Goal: Task Accomplishment & Management: Use online tool/utility

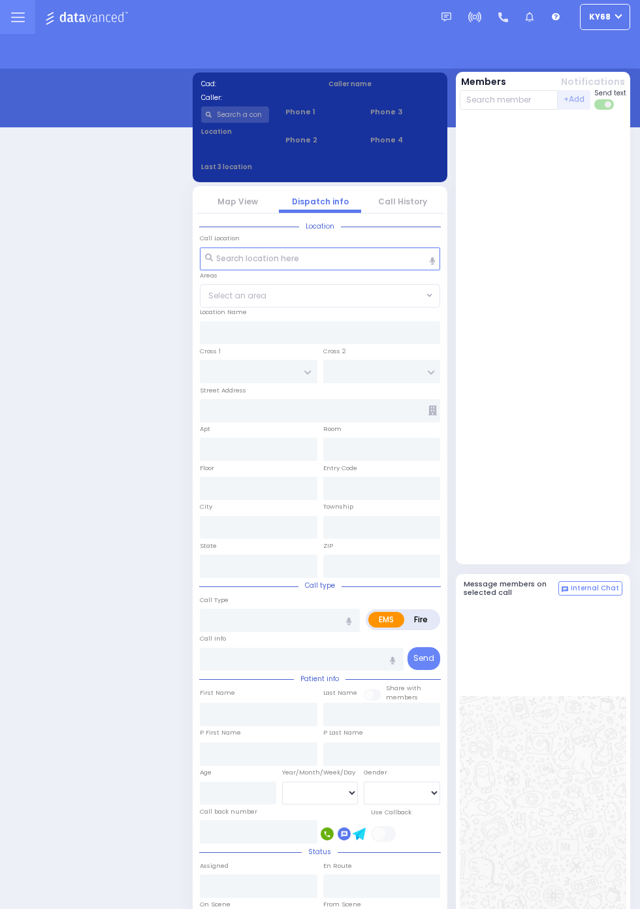
select select "12"
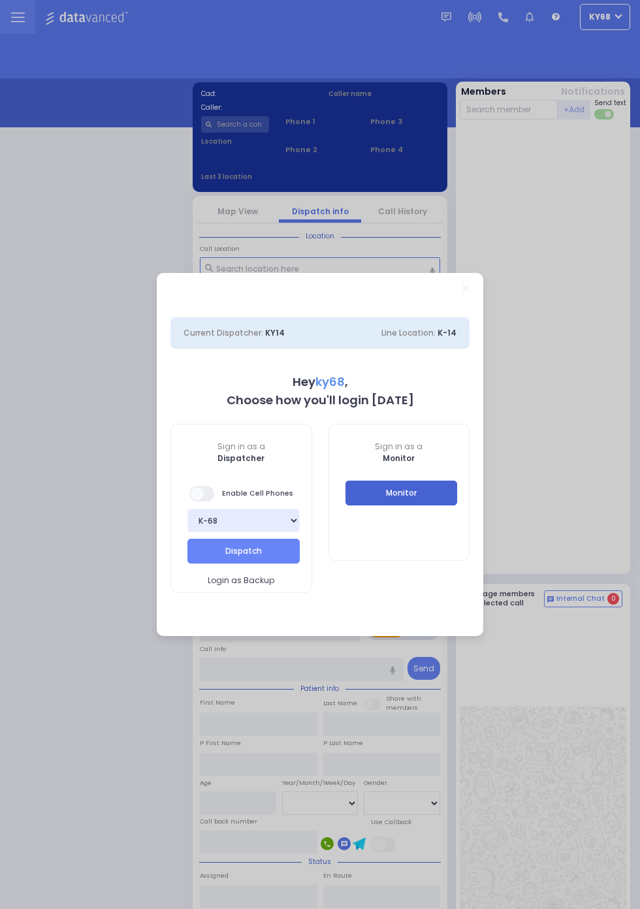
click at [458, 505] on button "Monitor" at bounding box center [401, 492] width 112 height 25
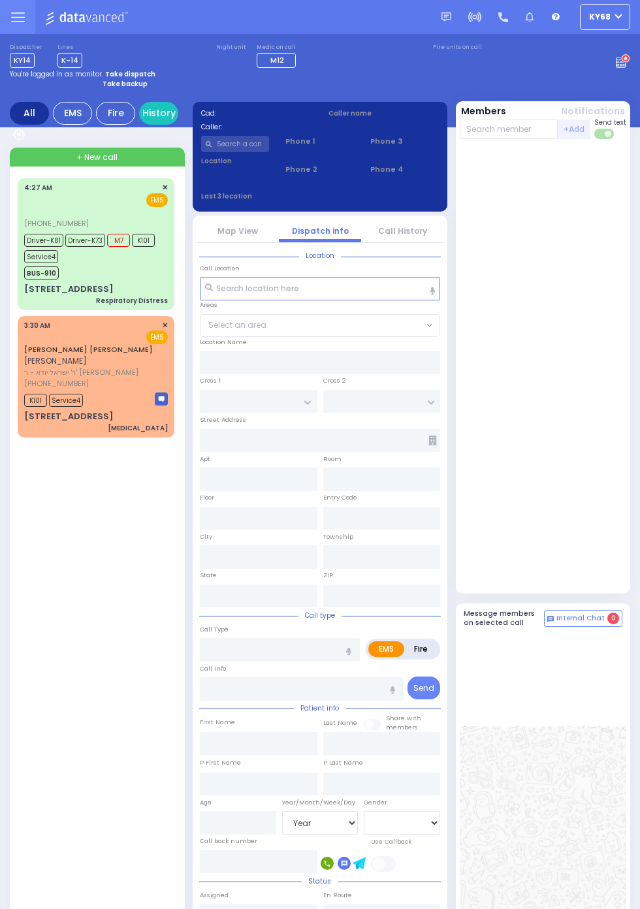
select select "Year"
select select "[DEMOGRAPHIC_DATA]"
select select "Year"
select select "[DEMOGRAPHIC_DATA]"
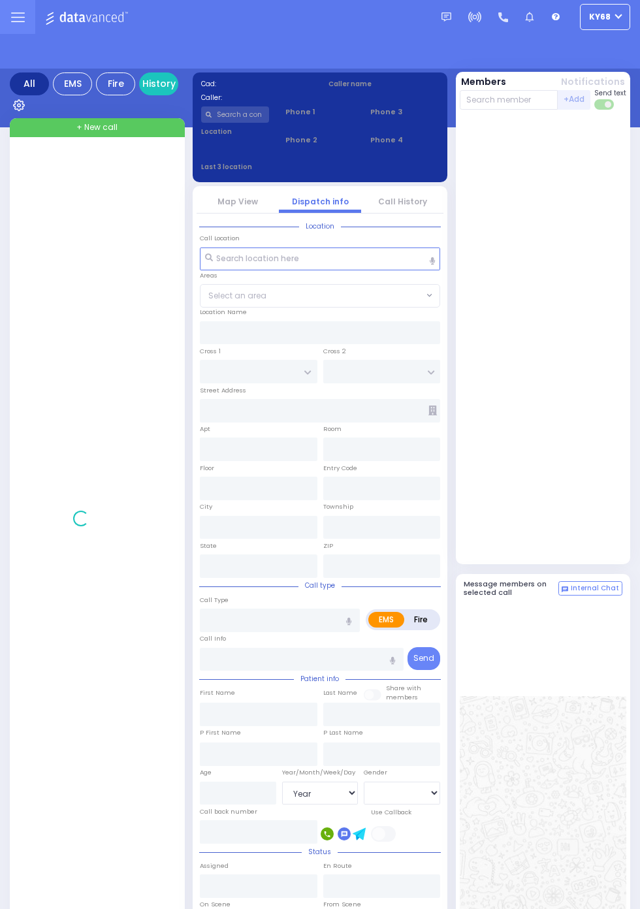
select select "Year"
select select "[DEMOGRAPHIC_DATA]"
